Goal: Task Accomplishment & Management: Manage account settings

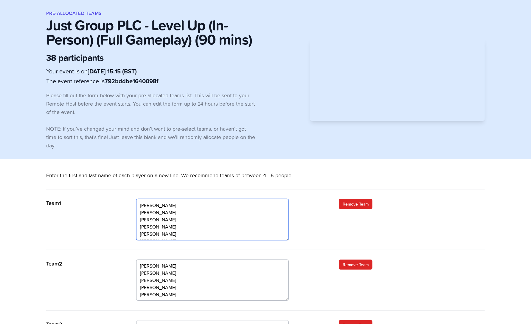
click at [194, 238] on textarea "[PERSON_NAME] [PERSON_NAME] [PERSON_NAME] [PERSON_NAME] [PERSON_NAME] [PERSON_N…" at bounding box center [212, 219] width 153 height 41
drag, startPoint x: 175, startPoint y: 235, endPoint x: 139, endPoint y: 238, distance: 35.8
click at [139, 238] on textarea "[PERSON_NAME] [PERSON_NAME] [PERSON_NAME] [PERSON_NAME] [PERSON_NAME] [PERSON_N…" at bounding box center [212, 219] width 153 height 41
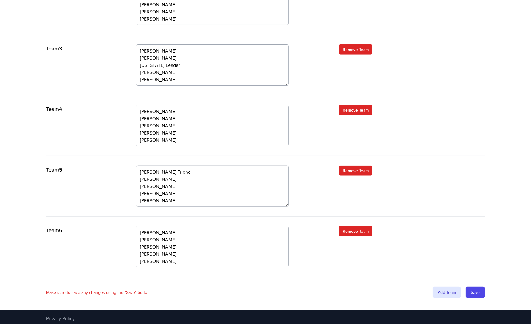
scroll to position [276, 0]
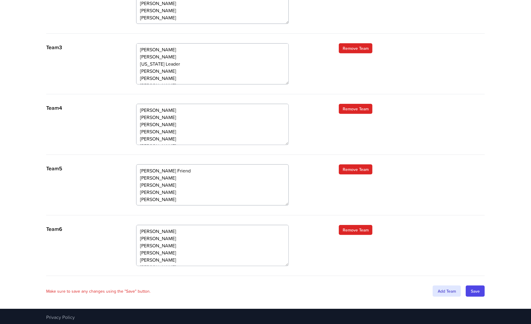
type textarea "[PERSON_NAME] [PERSON_NAME] [PERSON_NAME] [PERSON_NAME] [PERSON_NAME]"
click at [195, 256] on textarea "[PERSON_NAME] [PERSON_NAME] [PERSON_NAME] [PERSON_NAME] [PERSON_NAME] [PERSON_N…" at bounding box center [212, 245] width 153 height 41
drag, startPoint x: 164, startPoint y: 258, endPoint x: 134, endPoint y: 259, distance: 30.4
click at [134, 259] on div "Team 6 [PERSON_NAME] [PERSON_NAME] [PERSON_NAME] [PERSON_NAME] [PERSON_NAME] [P…" at bounding box center [265, 250] width 439 height 51
paste textarea "[PERSON_NAME]"
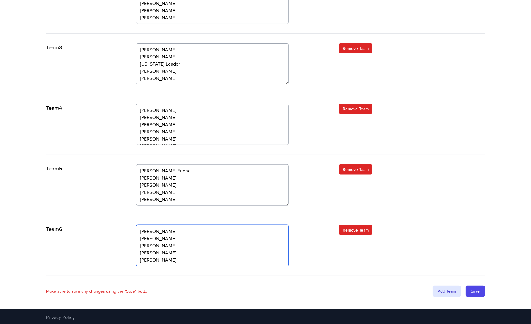
type textarea "[PERSON_NAME] [PERSON_NAME] [PERSON_NAME] [PERSON_NAME] [PERSON_NAME]"
click at [475, 288] on input "Save" at bounding box center [475, 290] width 19 height 11
